Goal: Task Accomplishment & Management: Manage account settings

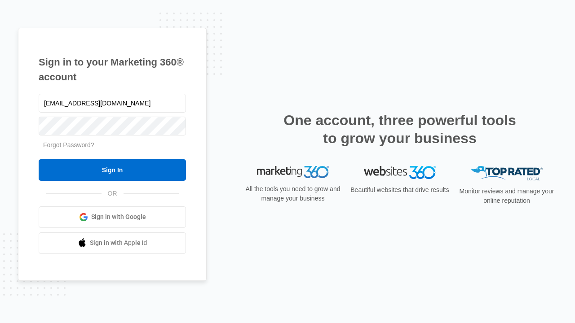
type input "[EMAIL_ADDRESS][DOMAIN_NAME]"
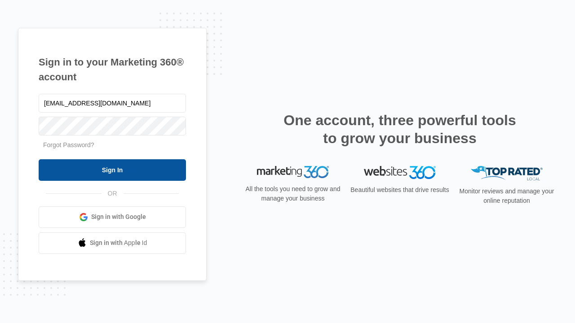
click at [112, 170] on input "Sign In" at bounding box center [112, 170] width 147 height 22
